Goal: Find specific page/section: Find specific page/section

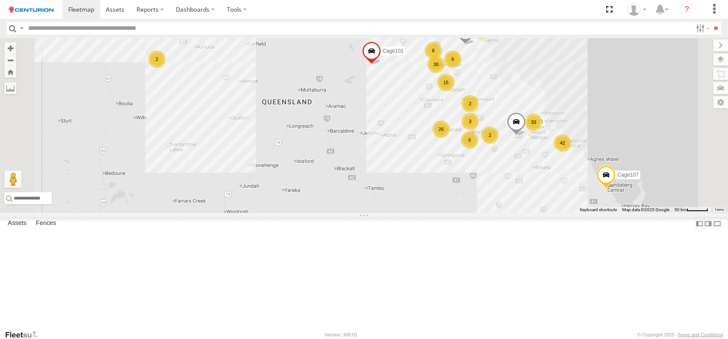
drag, startPoint x: 551, startPoint y: 32, endPoint x: 531, endPoint y: 186, distance: 155.1
click at [520, 245] on body at bounding box center [364, 169] width 728 height 339
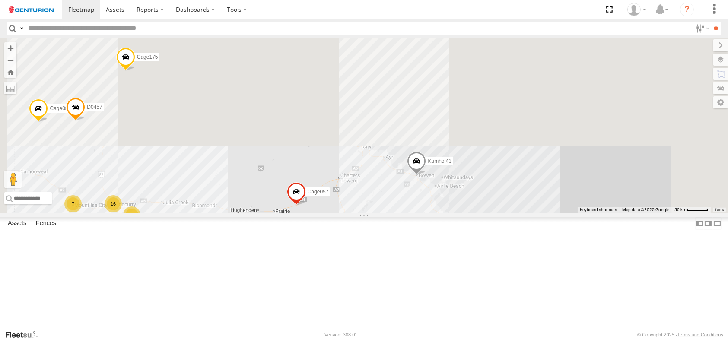
drag, startPoint x: 518, startPoint y: 130, endPoint x: 487, endPoint y: 305, distance: 177.8
click at [492, 331] on body at bounding box center [364, 169] width 728 height 339
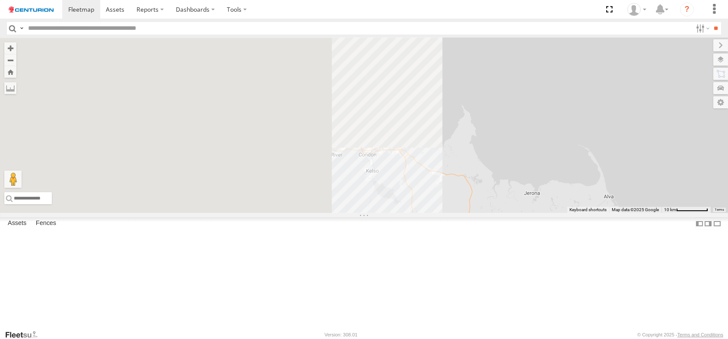
drag, startPoint x: 366, startPoint y: 153, endPoint x: 611, endPoint y: 356, distance: 318.8
click at [611, 339] on html at bounding box center [364, 169] width 728 height 339
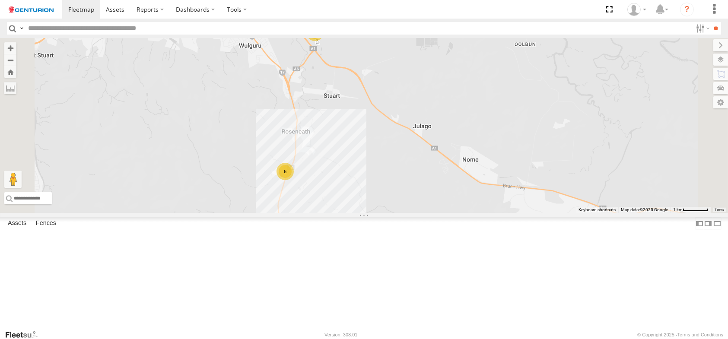
click at [324, 41] on div "23" at bounding box center [314, 32] width 17 height 17
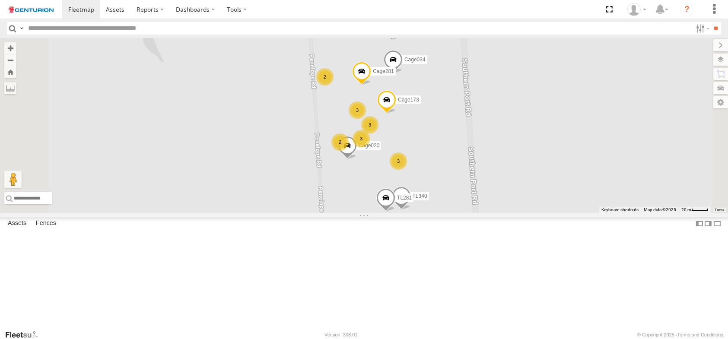
drag, startPoint x: 465, startPoint y: 165, endPoint x: 469, endPoint y: 168, distance: 4.4
click at [366, 119] on div "3" at bounding box center [357, 110] width 17 height 17
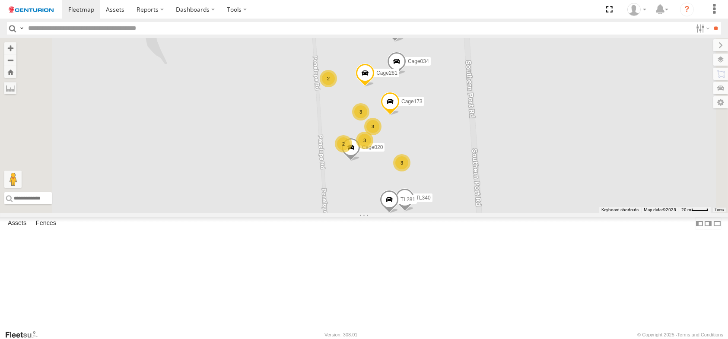
click at [369, 121] on div "3" at bounding box center [360, 111] width 17 height 17
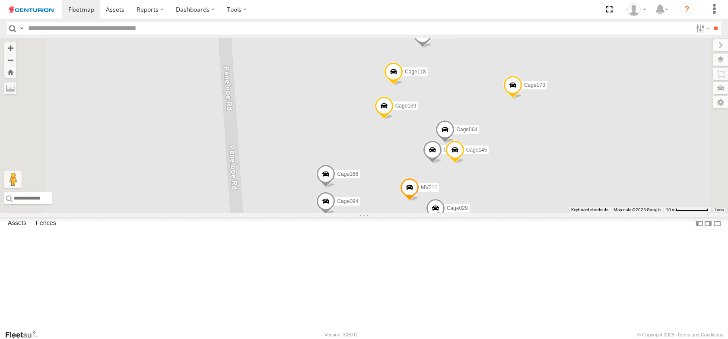
drag, startPoint x: 392, startPoint y: 174, endPoint x: 424, endPoint y: 122, distance: 60.9
click at [424, 122] on div "TL265 F0512 PM850 PM682 MV262 F0400 Cage175 TL250 Cage057 Cage101 PM706 Kumho 4…" at bounding box center [364, 125] width 728 height 175
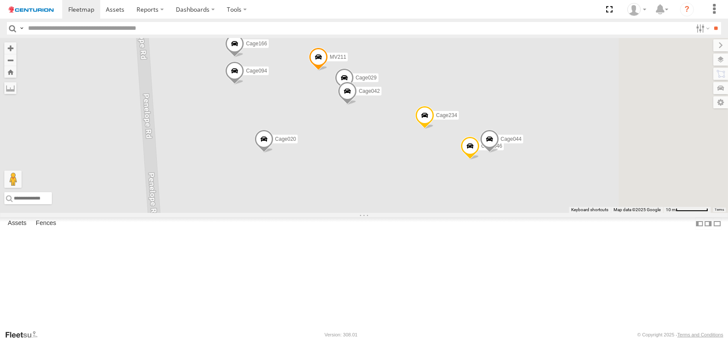
drag, startPoint x: 496, startPoint y: 293, endPoint x: 428, endPoint y: 200, distance: 115.4
click at [428, 201] on div "TL265 F0512 PM850 PM682 MV262 F0400 Cage175 TL250 Cage057 Cage101 PM706 Kumho 4…" at bounding box center [364, 125] width 728 height 175
click at [720, 90] on label at bounding box center [712, 88] width 32 height 12
click at [0, 0] on input "text" at bounding box center [0, 0] width 0 height 0
type input "*****"
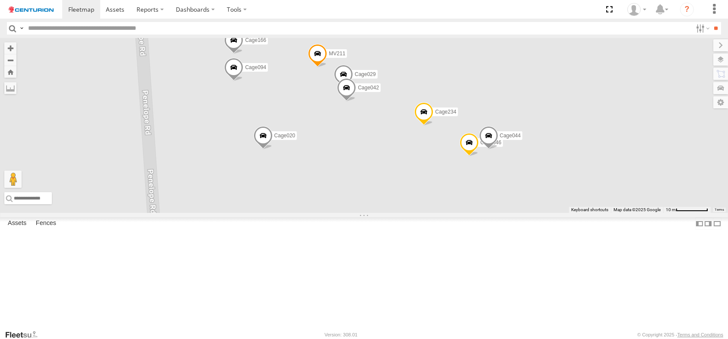
click at [0, 0] on div "Branch [GEOGRAPHIC_DATA] - LH" at bounding box center [0, 0] width 0 height 0
